Goal: Information Seeking & Learning: Learn about a topic

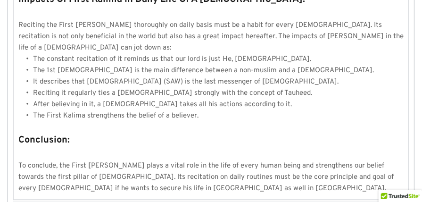
scroll to position [789, 0]
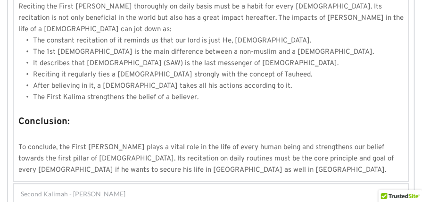
click at [175, 184] on div "Second Kalimah - [PERSON_NAME]" at bounding box center [211, 193] width 395 height 19
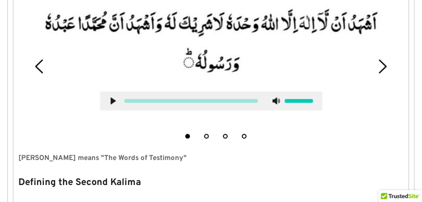
scroll to position [169, 0]
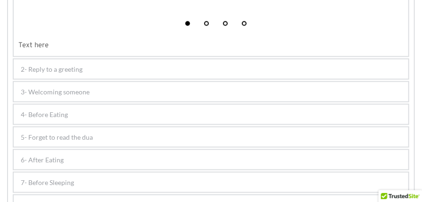
scroll to position [428, 0]
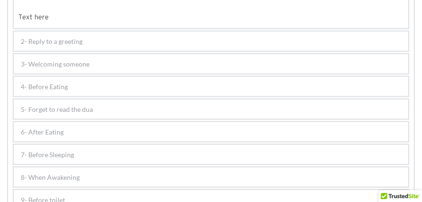
click at [148, 81] on div "4- Before Eating" at bounding box center [211, 86] width 395 height 19
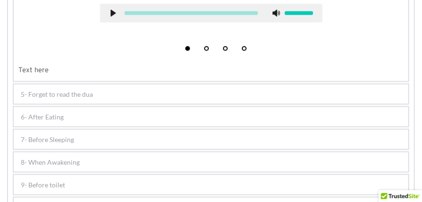
scroll to position [411, 0]
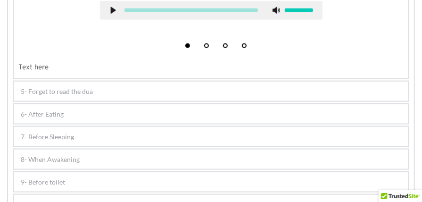
click at [84, 106] on div "6- After Eating" at bounding box center [211, 113] width 395 height 19
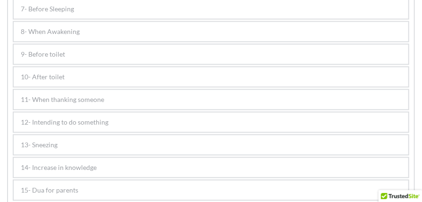
scroll to position [706, 0]
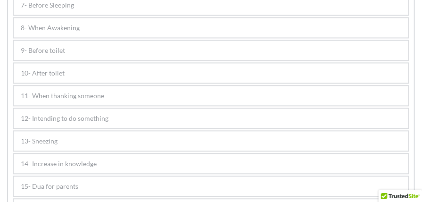
click at [149, 5] on div "7- Before Sleeping" at bounding box center [211, 4] width 395 height 19
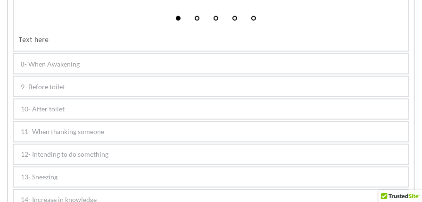
scroll to position [528, 0]
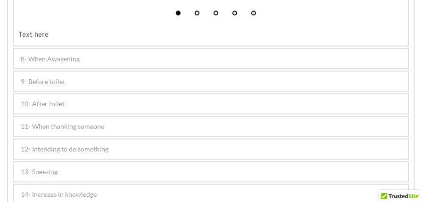
click at [157, 66] on div "8- When Awakening" at bounding box center [211, 58] width 395 height 19
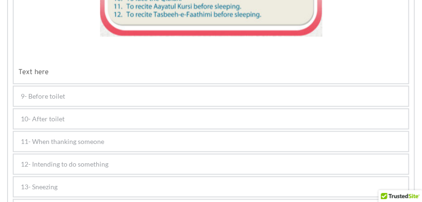
scroll to position [698, 0]
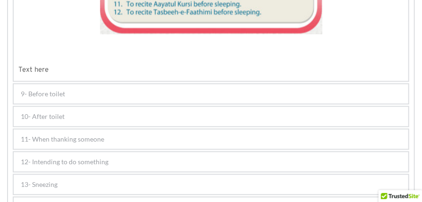
click at [143, 92] on div "9- Before toilet" at bounding box center [211, 93] width 395 height 19
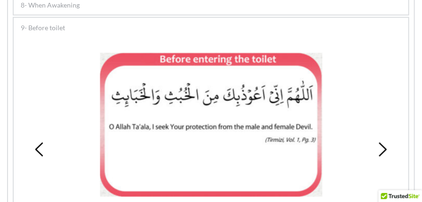
scroll to position [331, 0]
